Goal: Navigation & Orientation: Find specific page/section

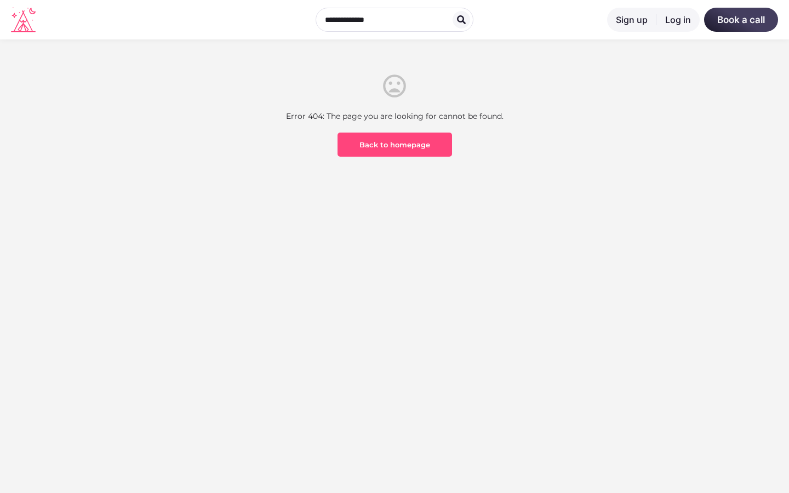
scroll to position [322, 0]
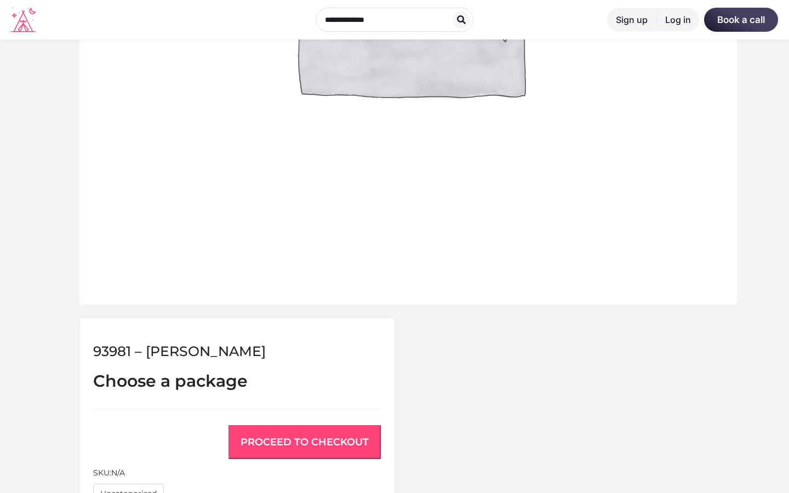
scroll to position [836, 0]
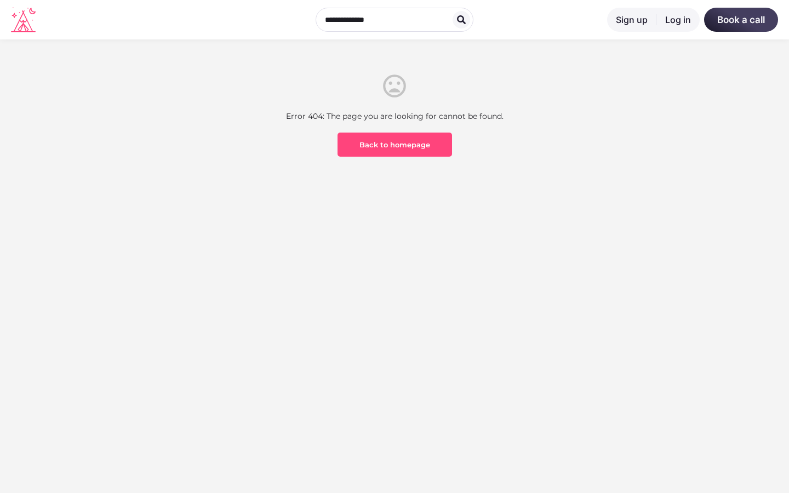
scroll to position [322, 0]
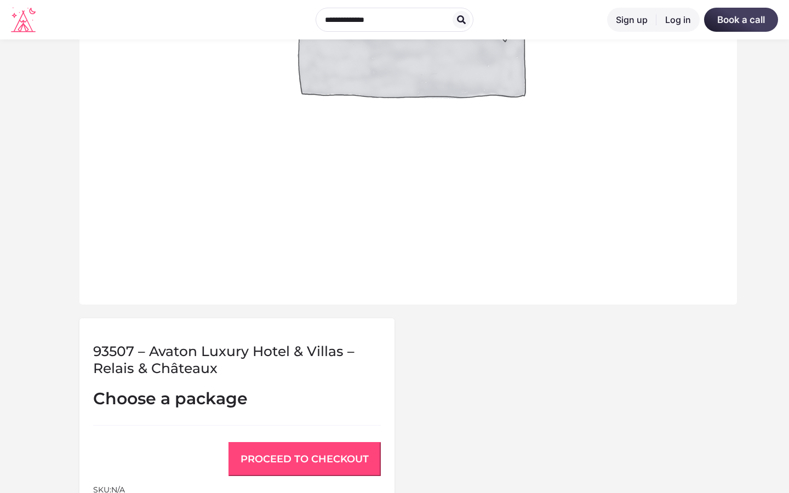
scroll to position [854, 0]
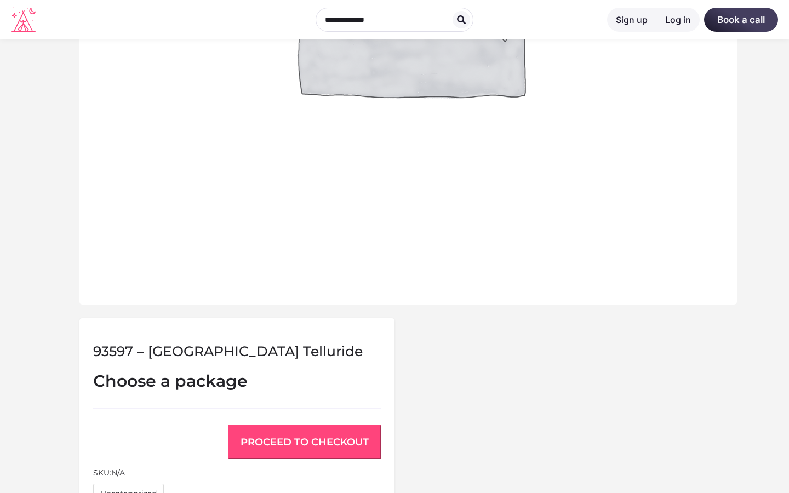
scroll to position [836, 0]
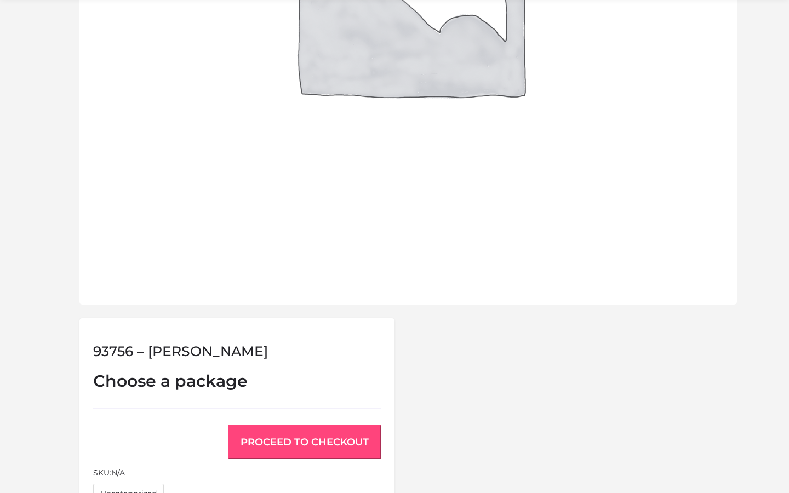
scroll to position [836, 0]
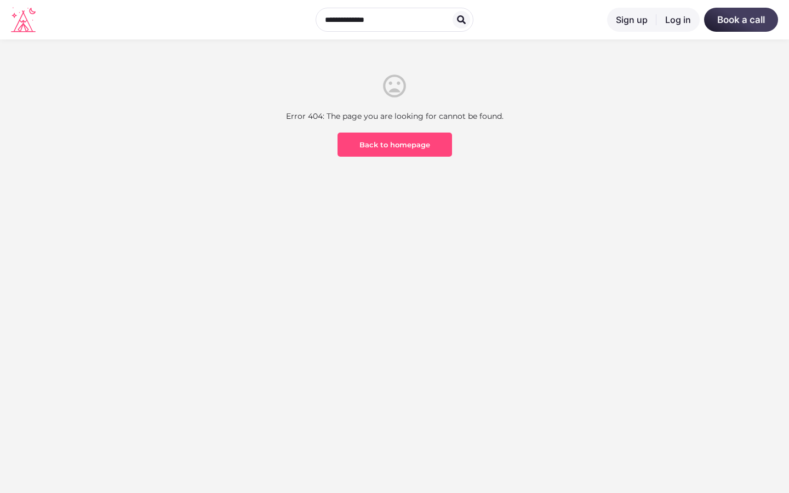
scroll to position [322, 0]
